Goal: Transaction & Acquisition: Purchase product/service

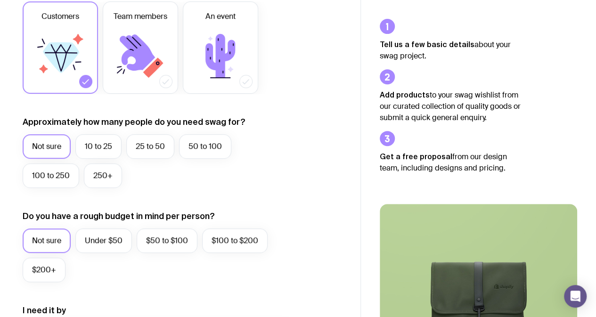
scroll to position [160, 0]
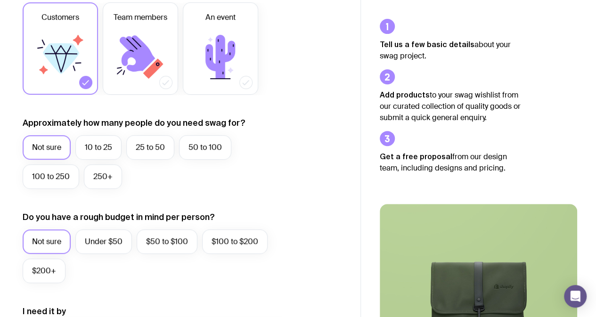
click at [52, 154] on label "Not sure" at bounding box center [47, 147] width 48 height 25
click at [0, 0] on input "Not sure" at bounding box center [0, 0] width 0 height 0
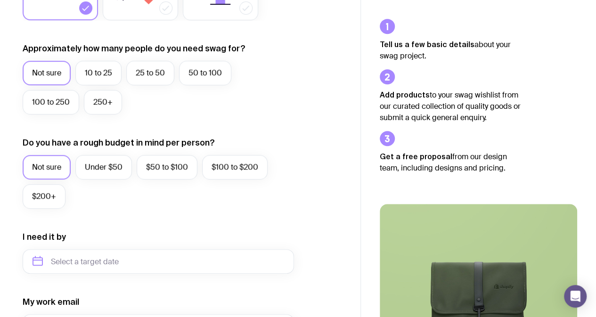
scroll to position [240, 0]
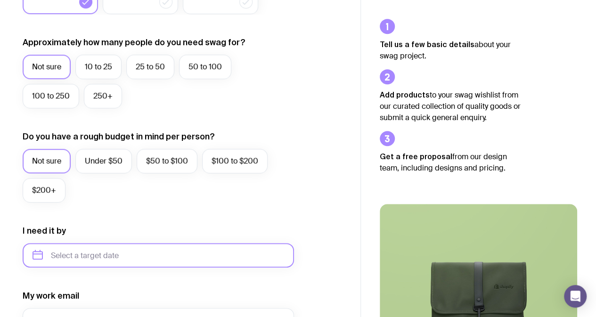
click at [63, 249] on input "text" at bounding box center [159, 255] width 272 height 25
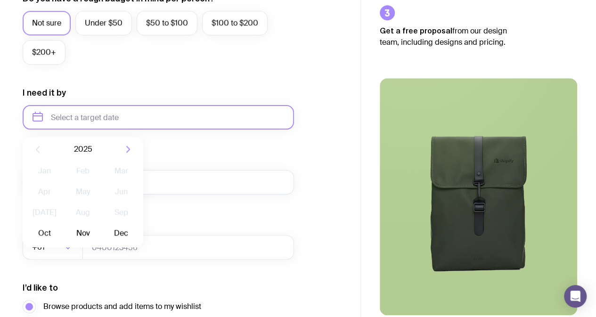
scroll to position [380, 0]
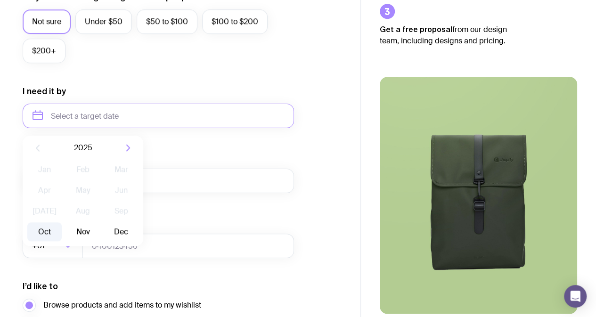
click at [52, 234] on button "Oct" at bounding box center [44, 232] width 34 height 19
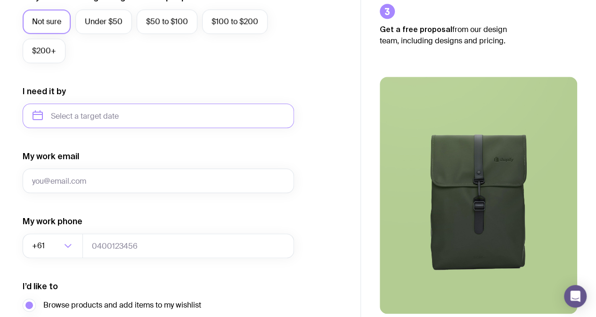
type input "[DATE]"
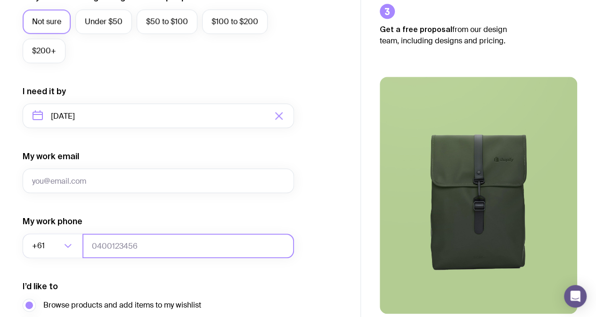
click at [154, 251] on input "tel" at bounding box center [189, 246] width 212 height 25
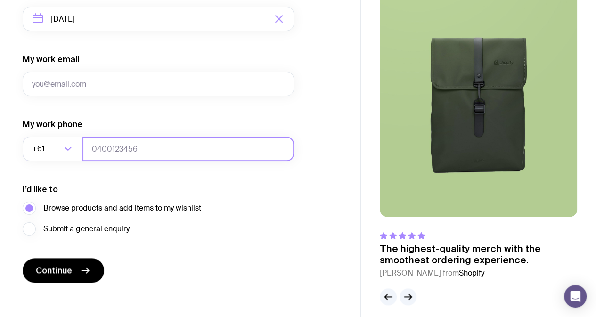
scroll to position [484, 0]
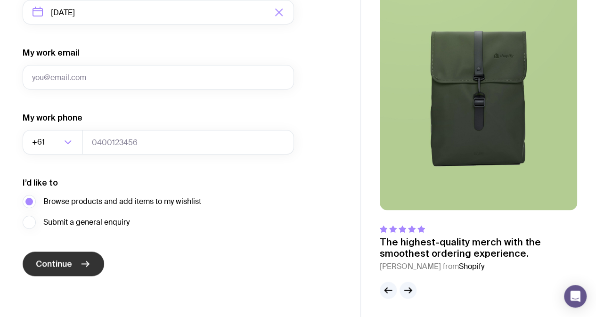
click at [43, 269] on button "Continue" at bounding box center [64, 264] width 82 height 25
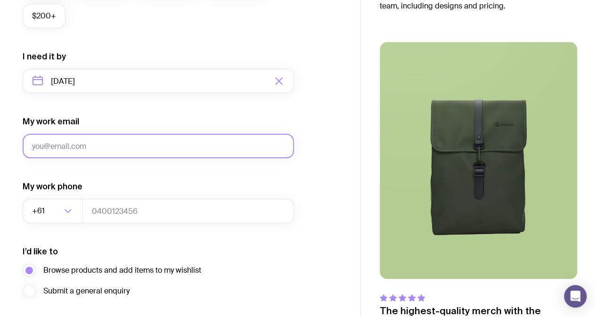
scroll to position [414, 0]
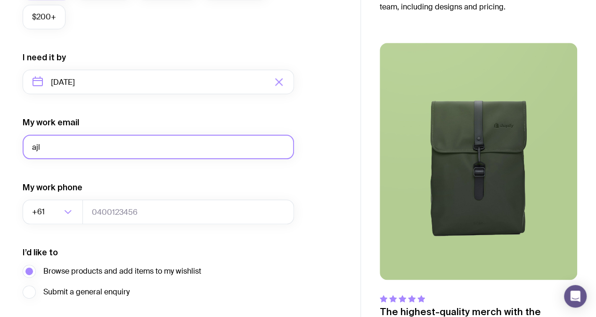
type input "[EMAIL_ADDRESS][DOMAIN_NAME]"
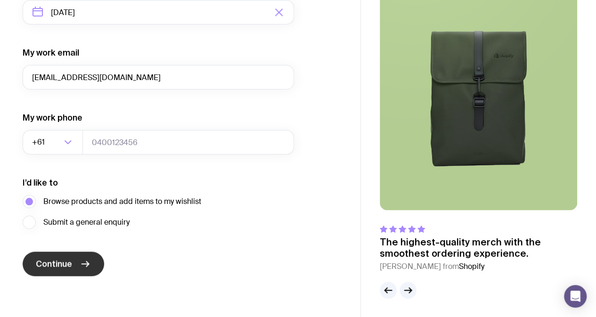
click at [46, 268] on span "Continue" at bounding box center [54, 263] width 36 height 11
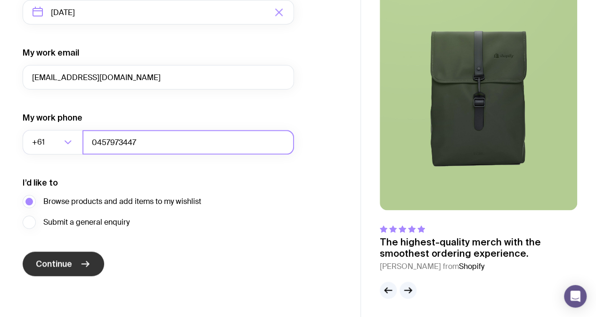
type input "0457973447"
click at [70, 260] on span "Continue" at bounding box center [54, 263] width 36 height 11
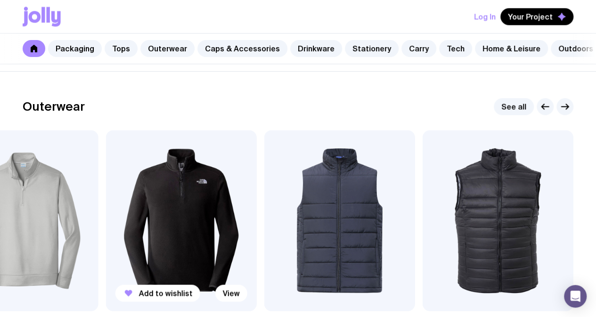
scroll to position [709, 0]
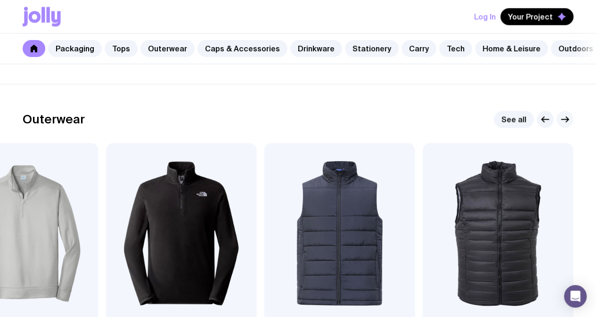
click at [567, 125] on icon "button" at bounding box center [565, 119] width 11 height 11
click at [500, 128] on link "See all" at bounding box center [514, 119] width 40 height 17
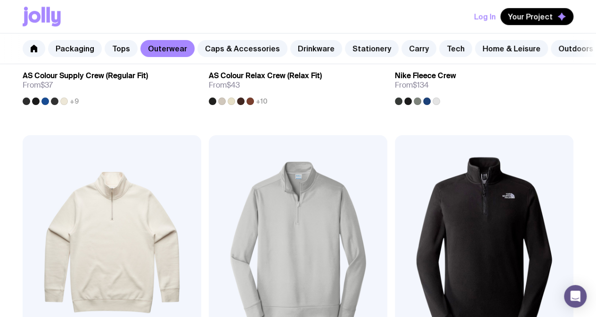
scroll to position [398, 0]
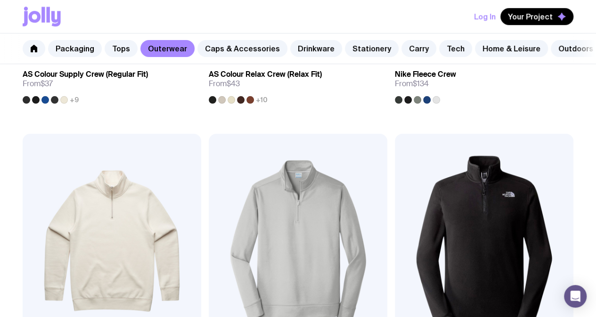
click at [209, 150] on img at bounding box center [298, 241] width 179 height 215
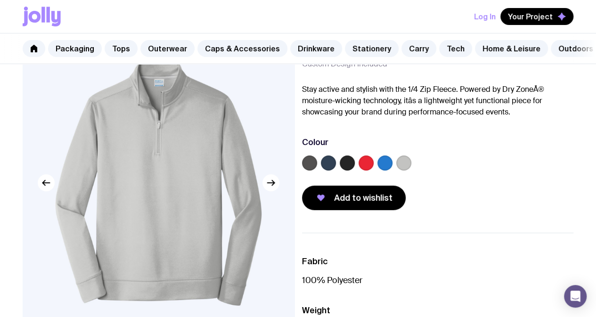
scroll to position [53, 0]
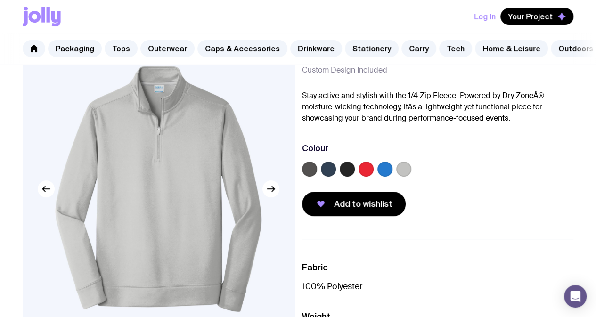
click at [365, 181] on div at bounding box center [438, 171] width 272 height 19
click at [355, 177] on label at bounding box center [347, 169] width 15 height 15
click at [0, 0] on input "radio" at bounding box center [0, 0] width 0 height 0
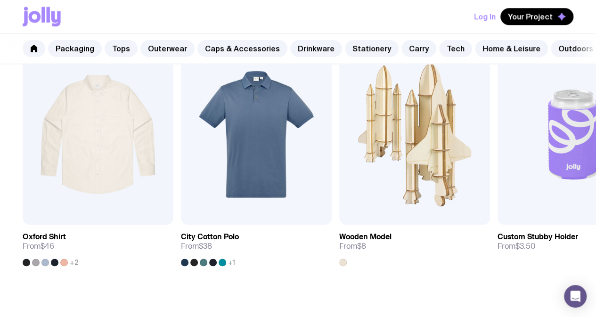
scroll to position [526, 0]
